Goal: Transaction & Acquisition: Purchase product/service

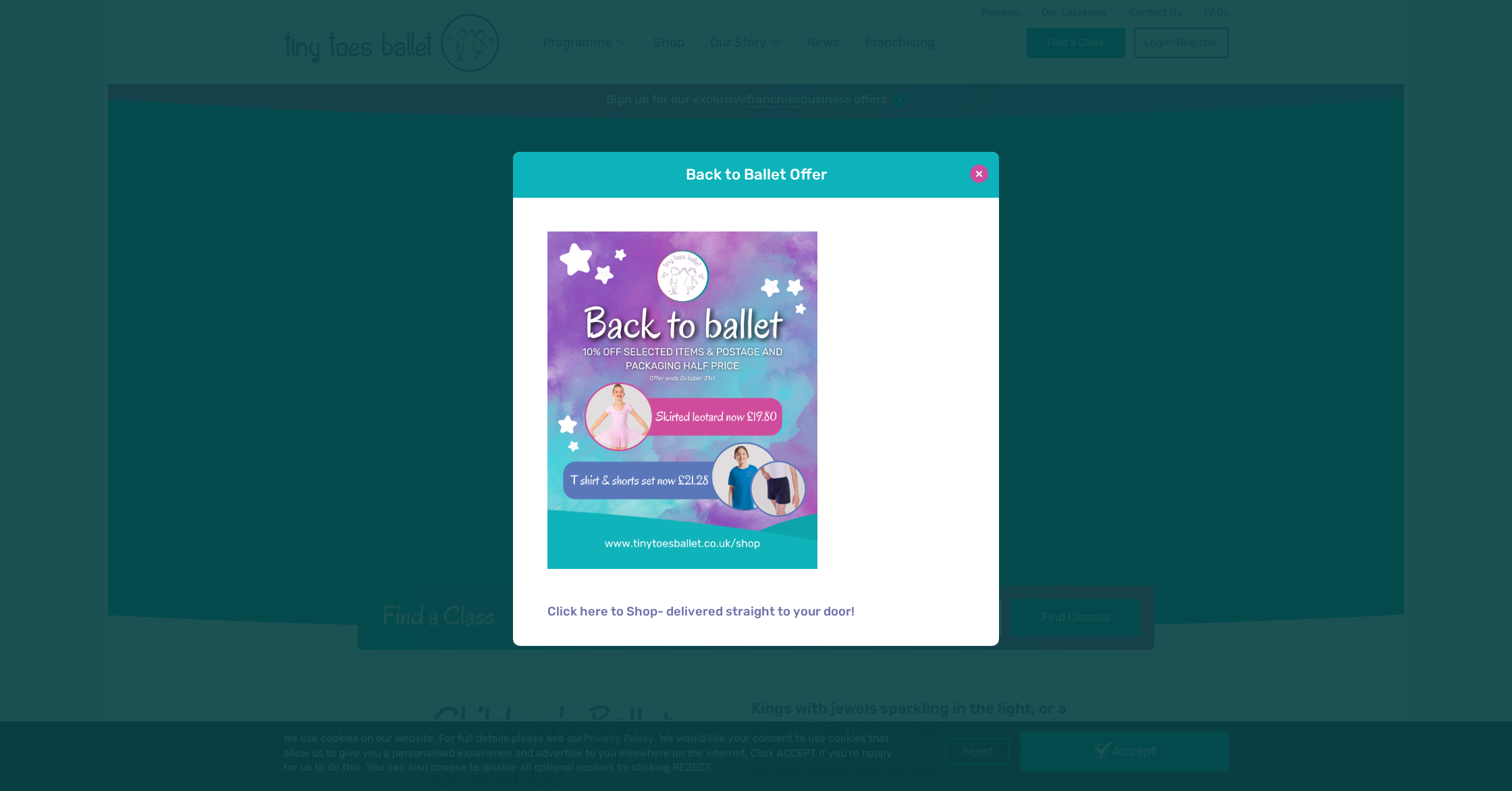
click at [982, 170] on button at bounding box center [978, 174] width 18 height 18
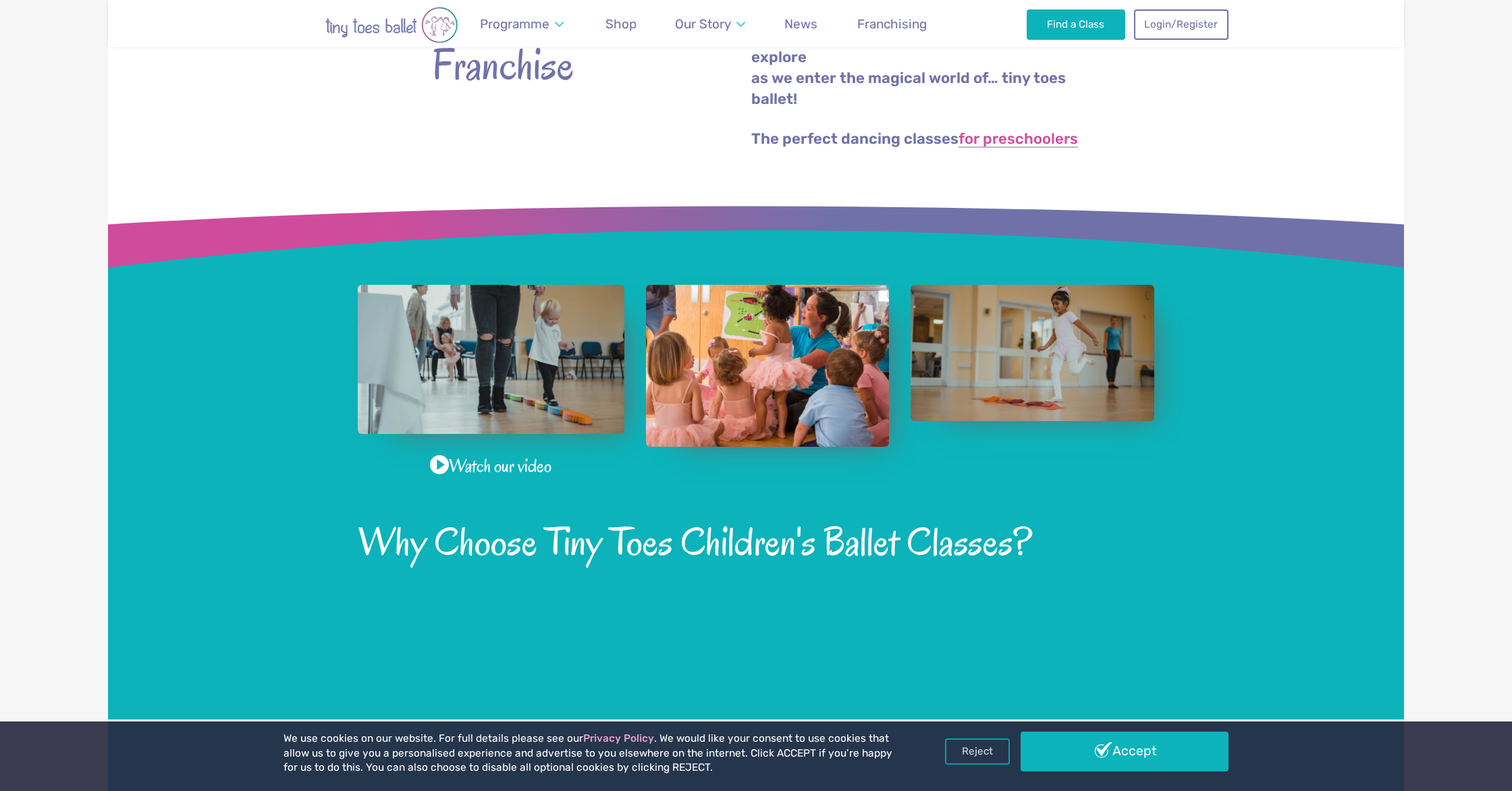
scroll to position [755, 0]
click at [624, 25] on span "Shop" at bounding box center [621, 24] width 31 height 16
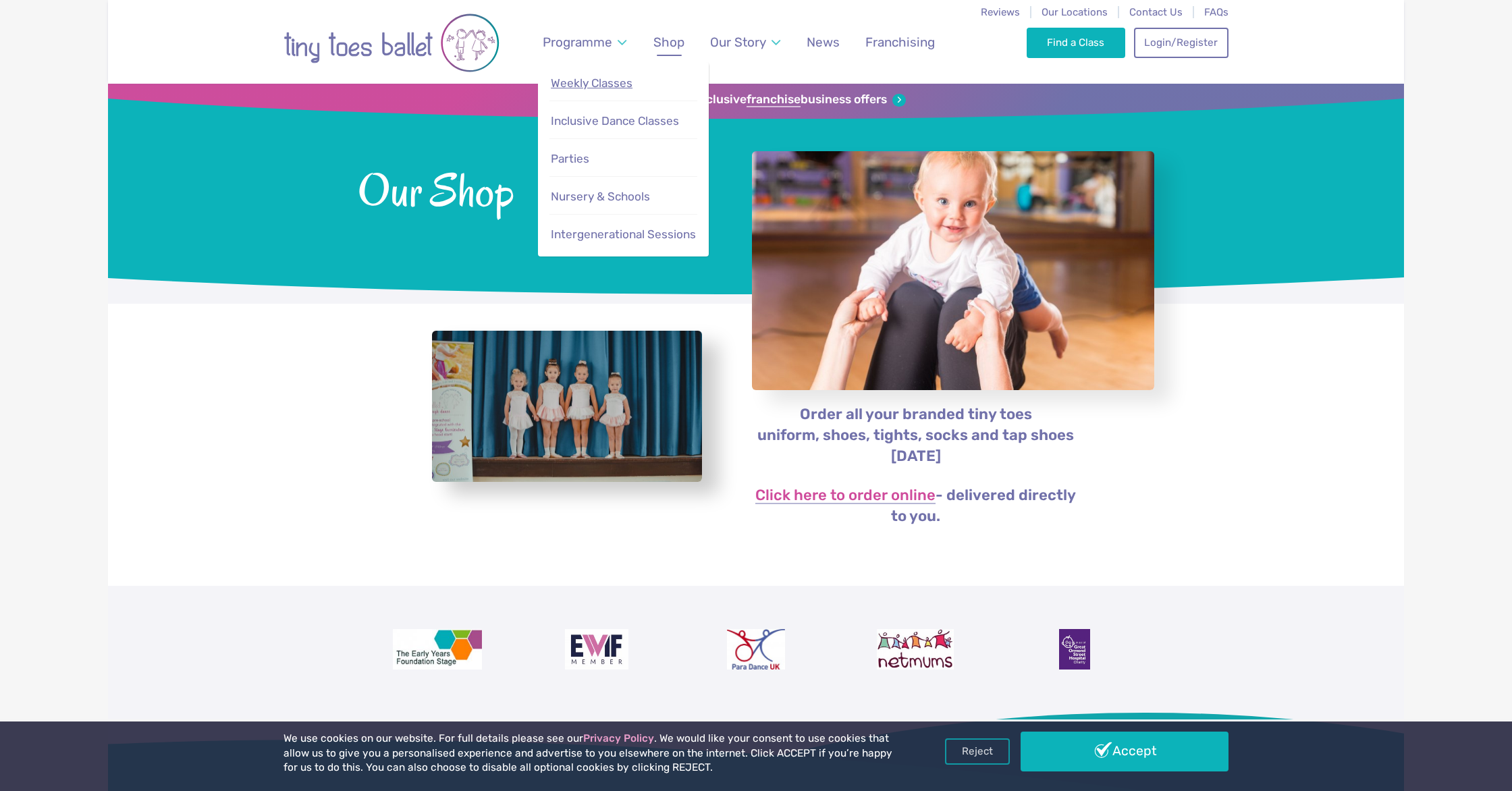
click at [595, 86] on span "Weekly Classes" at bounding box center [591, 82] width 82 height 13
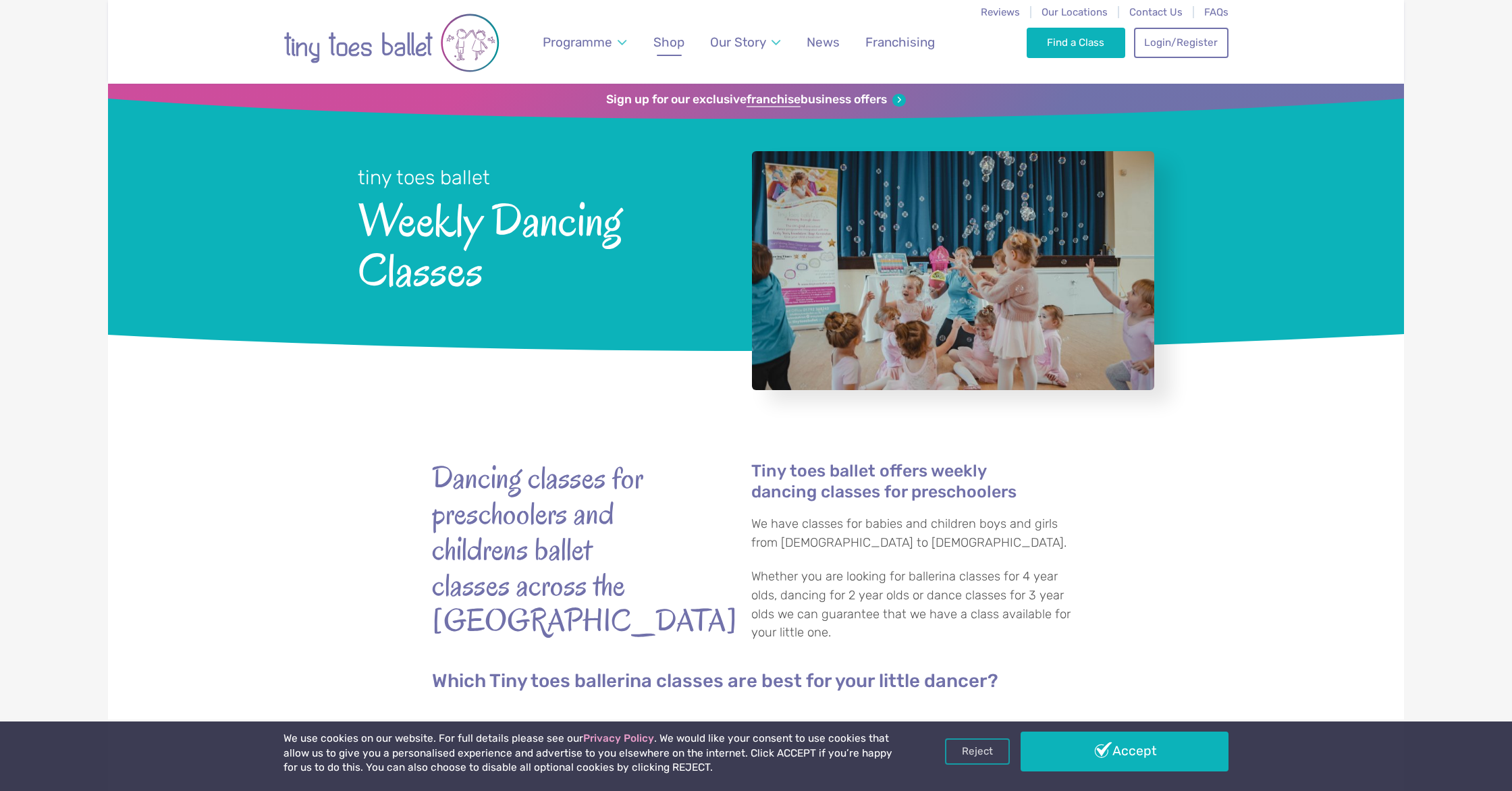
click at [672, 43] on span "Shop" at bounding box center [668, 42] width 31 height 16
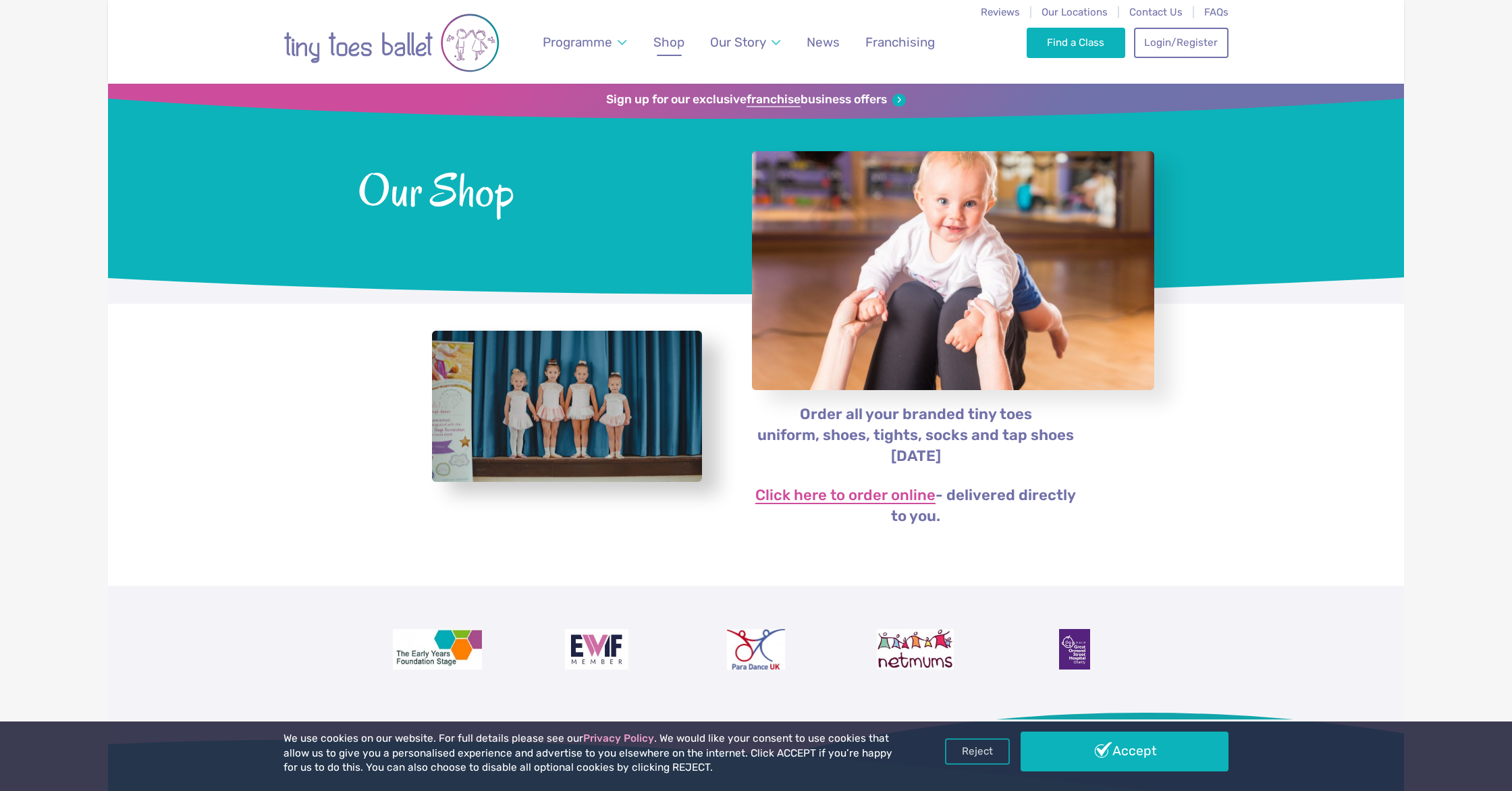
click at [818, 495] on link "Click here to order online" at bounding box center [844, 495] width 180 height 16
